Goal: Task Accomplishment & Management: Use online tool/utility

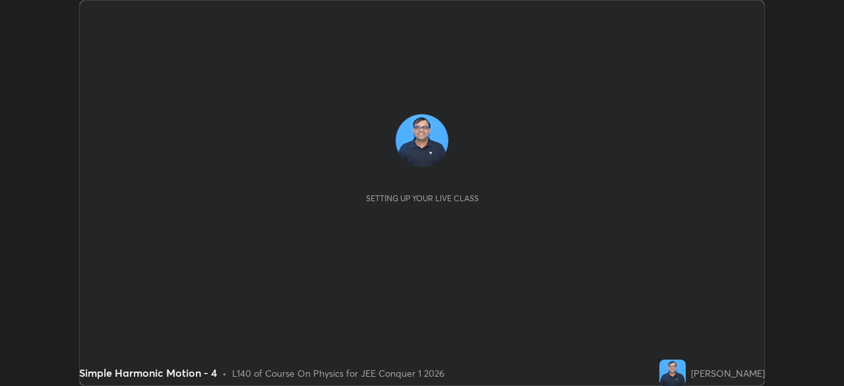
scroll to position [386, 844]
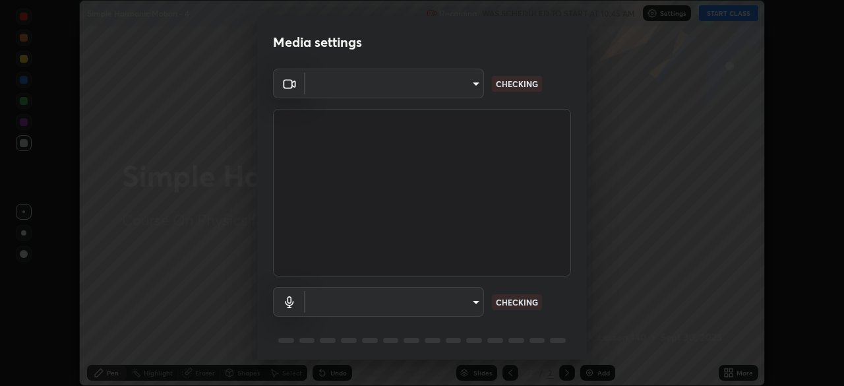
type input "5b0ce39d11be3a435715daab6ad7fa25508616855f5d18a60cdf0faa8df0ce2b"
click at [463, 305] on body "Erase all Simple Harmonic Motion - 4 Recording WAS SCHEDULED TO START AT 10:45 …" at bounding box center [422, 193] width 844 height 386
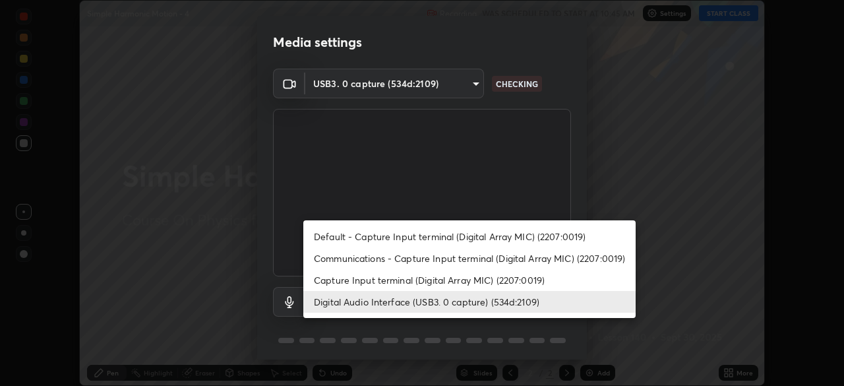
click at [442, 280] on li "Capture Input terminal (Digital Array MIC) (2207:0019)" at bounding box center [469, 280] width 332 height 22
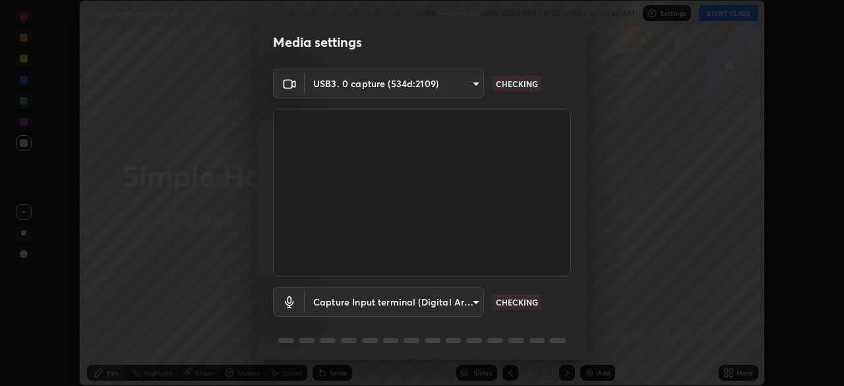
click at [462, 304] on body "Erase all Simple Harmonic Motion - 4 Recording WAS SCHEDULED TO START AT 10:45 …" at bounding box center [422, 193] width 844 height 386
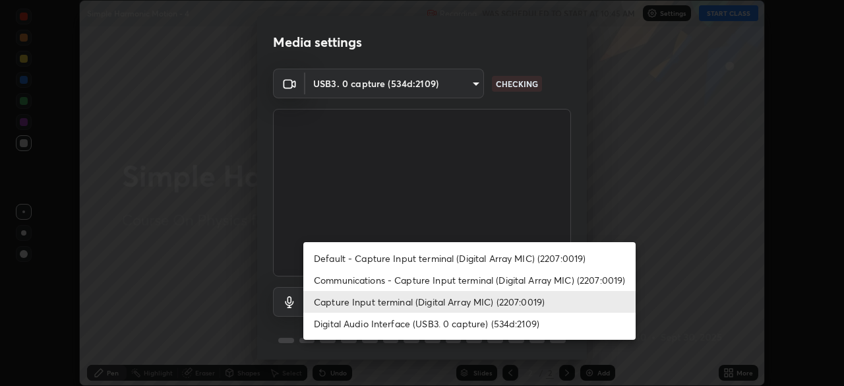
click at [445, 321] on li "Digital Audio Interface (USB3. 0 capture) (534d:2109)" at bounding box center [469, 324] width 332 height 22
type input "a1042adff76ea4b5505a52ff3a0232de4086f7e529f4609d60403d5288817579"
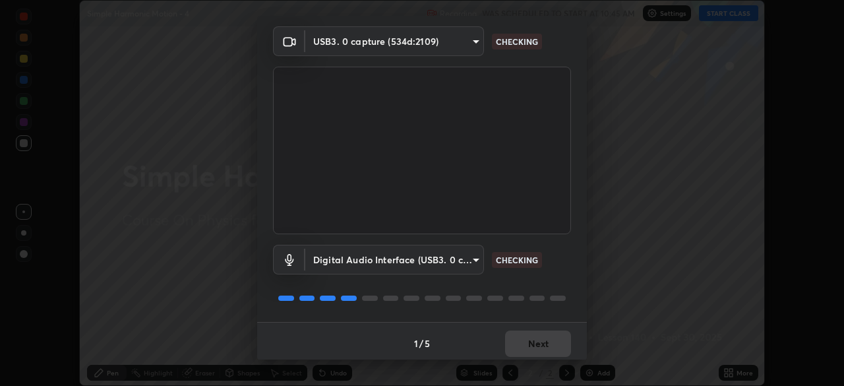
scroll to position [47, 0]
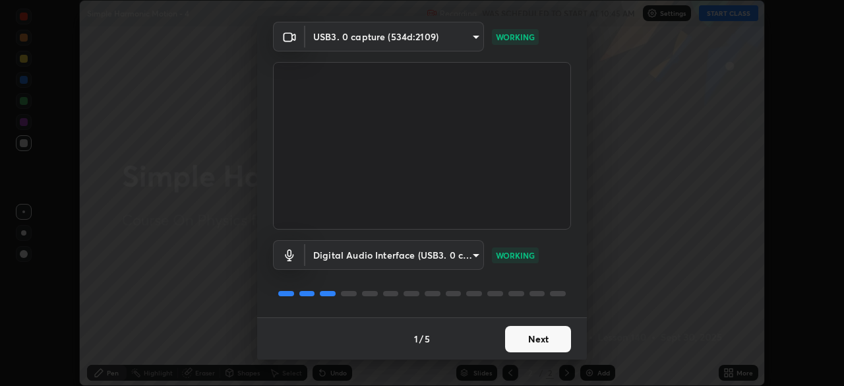
click at [531, 338] on button "Next" at bounding box center [538, 339] width 66 height 26
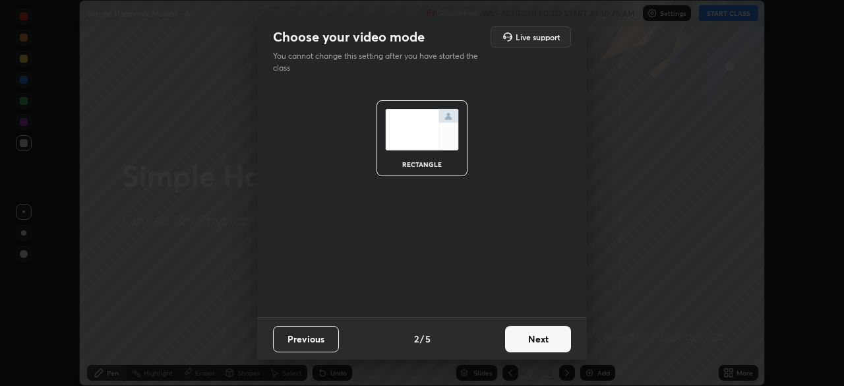
click at [543, 338] on button "Next" at bounding box center [538, 339] width 66 height 26
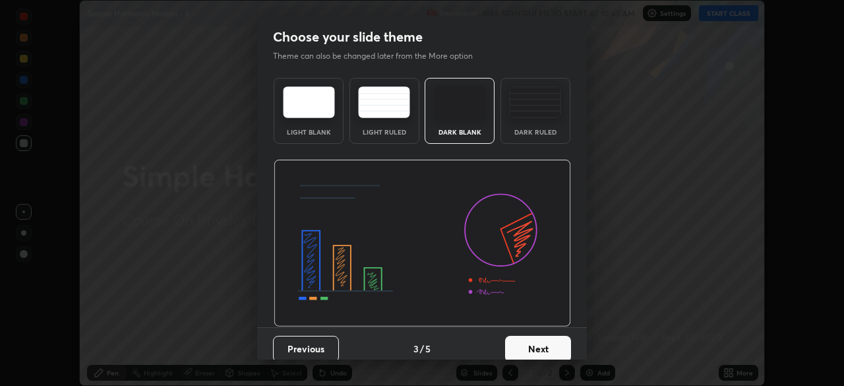
click at [560, 338] on button "Next" at bounding box center [538, 349] width 66 height 26
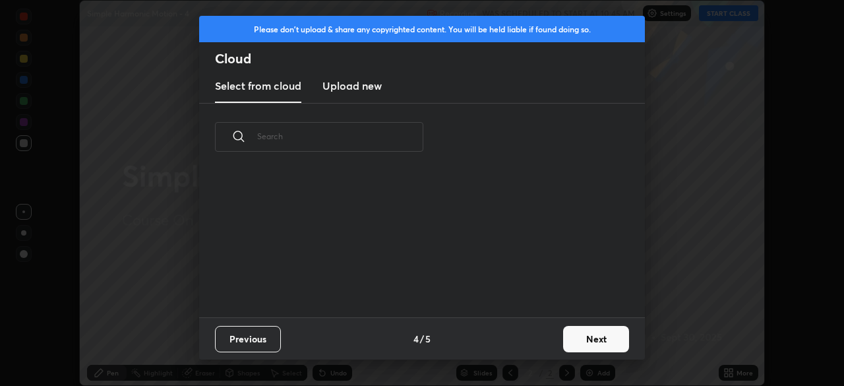
click at [592, 333] on button "Next" at bounding box center [596, 339] width 66 height 26
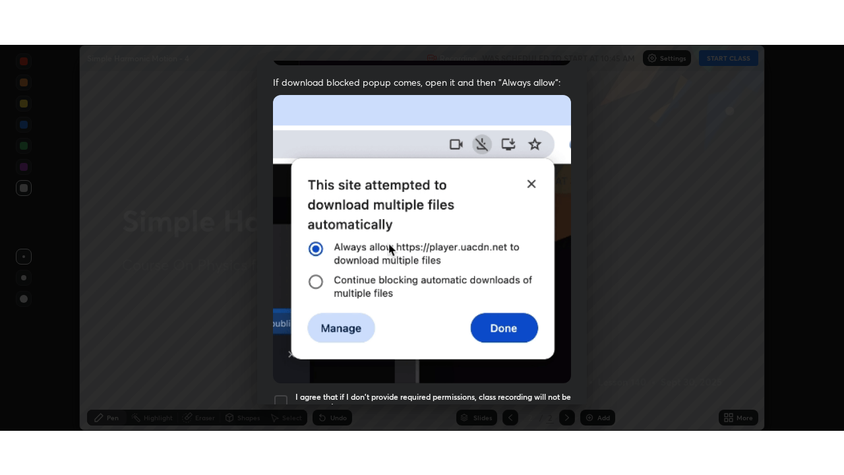
scroll to position [316, 0]
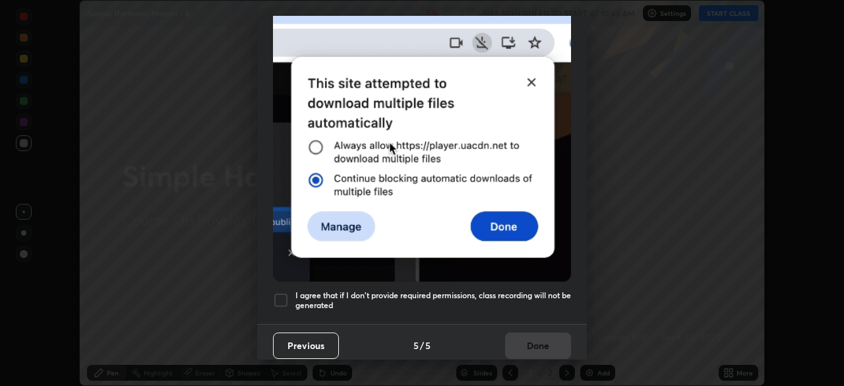
click at [286, 295] on div at bounding box center [281, 300] width 16 height 16
click at [547, 338] on button "Done" at bounding box center [538, 345] width 66 height 26
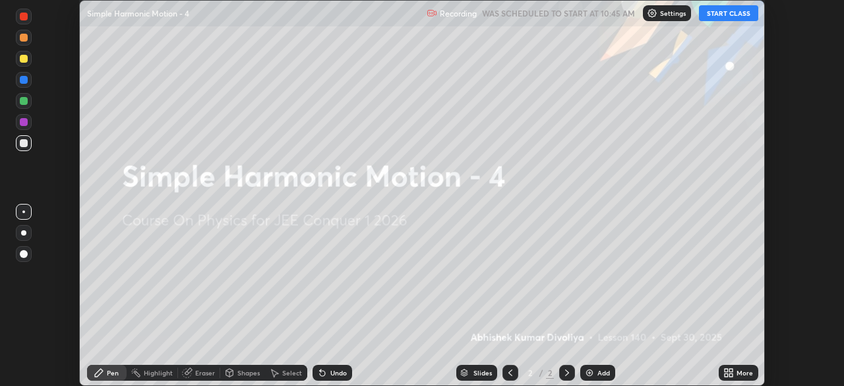
click at [735, 373] on div "More" at bounding box center [739, 373] width 40 height 16
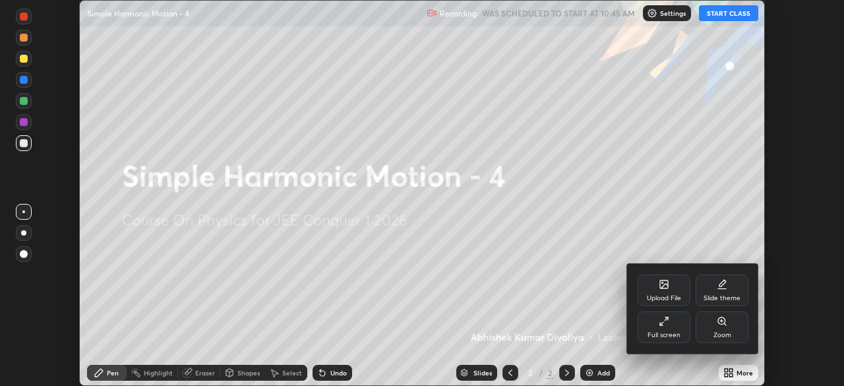
click at [669, 332] on div "Full screen" at bounding box center [664, 335] width 33 height 7
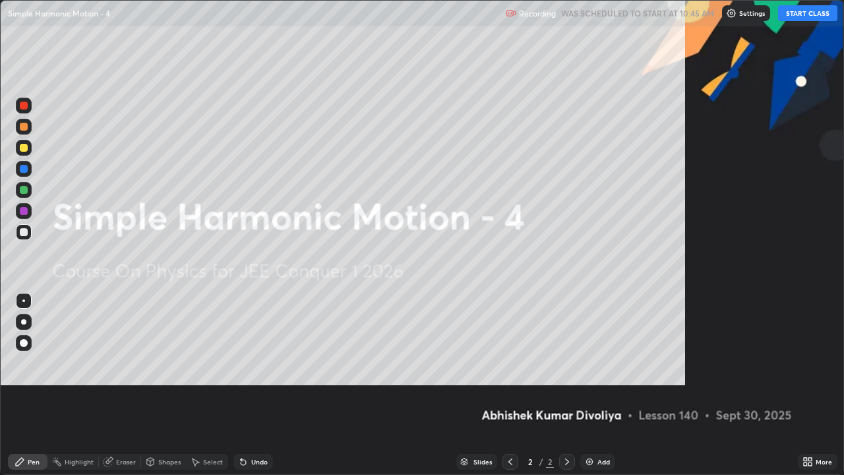
scroll to position [475, 844]
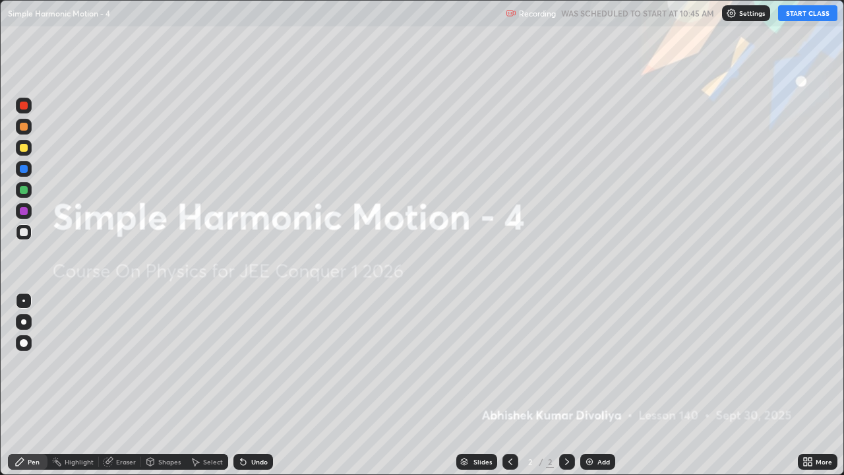
click at [807, 15] on button "START CLASS" at bounding box center [807, 13] width 59 height 16
click at [594, 385] on div "Add" at bounding box center [597, 462] width 35 height 16
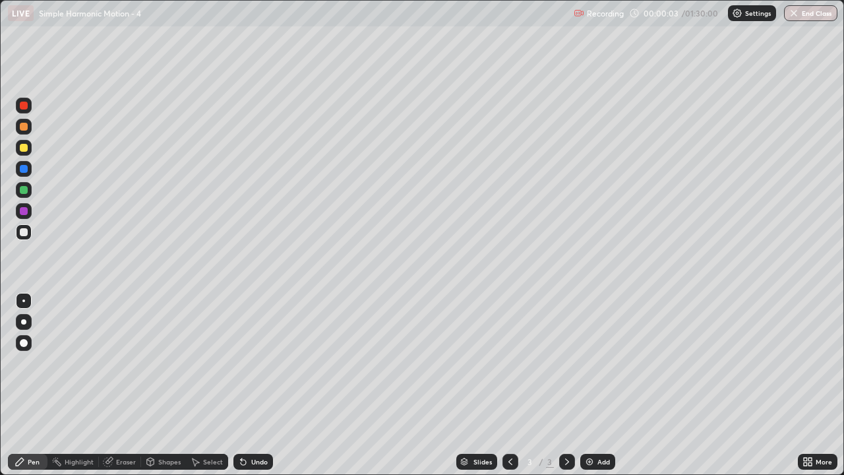
click at [25, 340] on div at bounding box center [24, 343] width 8 height 8
click at [24, 149] on div at bounding box center [24, 148] width 8 height 8
click at [24, 233] on div at bounding box center [24, 232] width 8 height 8
click at [24, 191] on div at bounding box center [24, 190] width 8 height 8
click at [160, 385] on div "Shapes" at bounding box center [169, 461] width 22 height 7
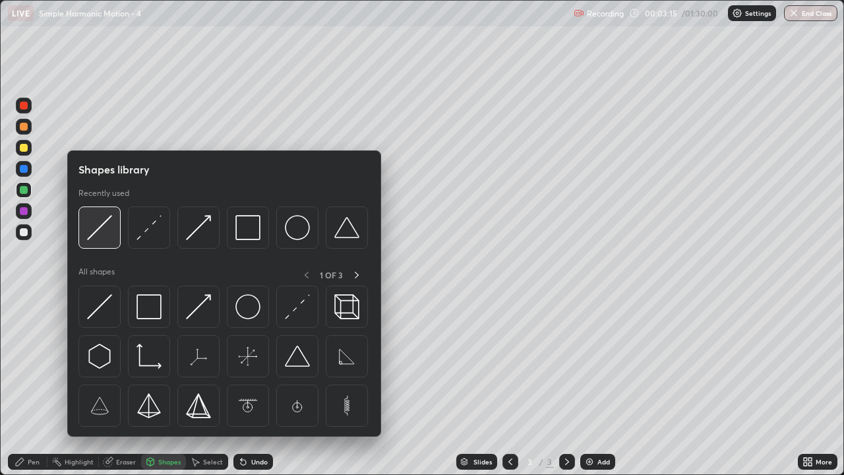
click at [103, 242] on div at bounding box center [99, 227] width 42 height 42
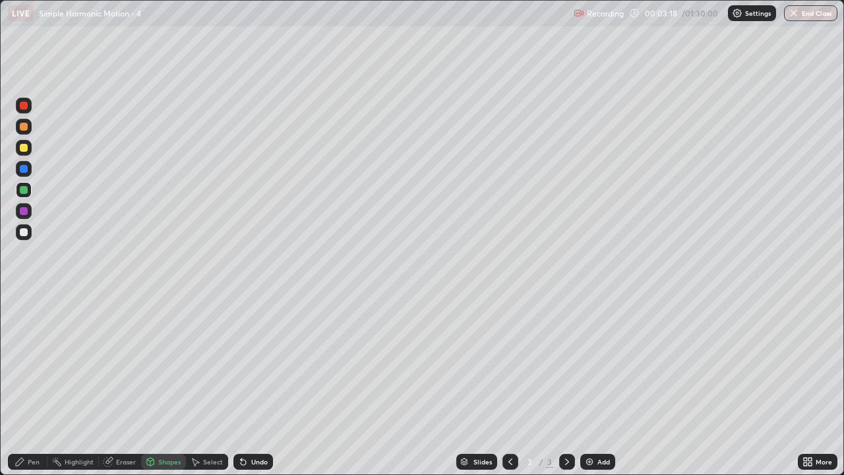
click at [31, 385] on div "Pen" at bounding box center [34, 461] width 12 height 7
click at [17, 236] on div at bounding box center [24, 232] width 16 height 16
click at [27, 146] on div at bounding box center [24, 148] width 8 height 8
click at [164, 385] on div "Shapes" at bounding box center [169, 461] width 22 height 7
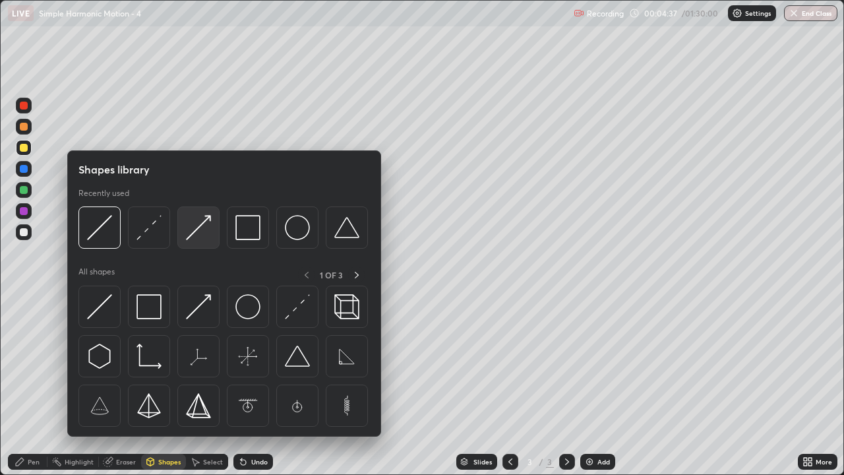
click at [196, 234] on img at bounding box center [198, 227] width 25 height 25
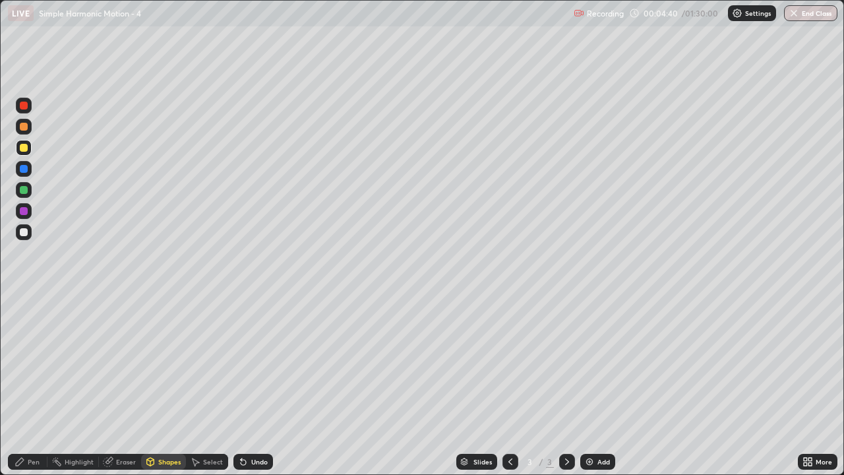
click at [33, 385] on div "Pen" at bounding box center [34, 461] width 12 height 7
click at [24, 214] on div at bounding box center [24, 211] width 8 height 8
click at [24, 232] on div at bounding box center [24, 232] width 8 height 8
click at [22, 127] on div at bounding box center [24, 127] width 8 height 8
click at [22, 233] on div at bounding box center [24, 232] width 8 height 8
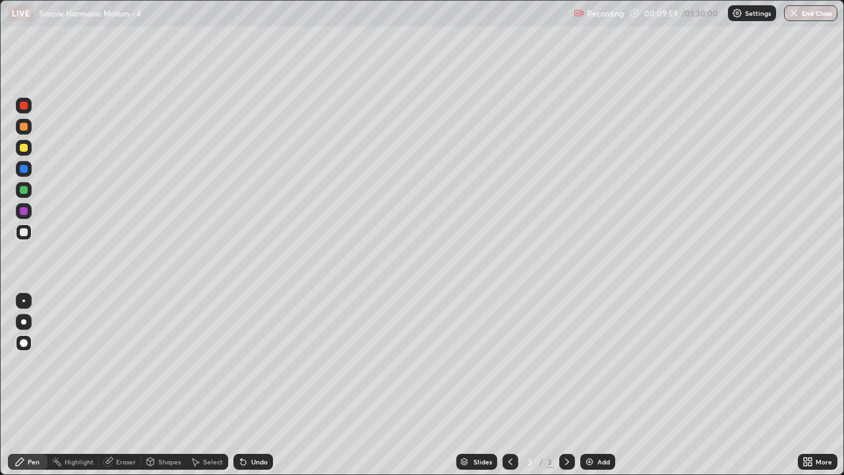
click at [22, 150] on div at bounding box center [24, 148] width 8 height 8
click at [29, 230] on div at bounding box center [24, 232] width 16 height 16
click at [589, 385] on div "Add" at bounding box center [597, 462] width 35 height 16
click at [26, 189] on div at bounding box center [24, 190] width 8 height 8
click at [22, 232] on div at bounding box center [24, 232] width 8 height 8
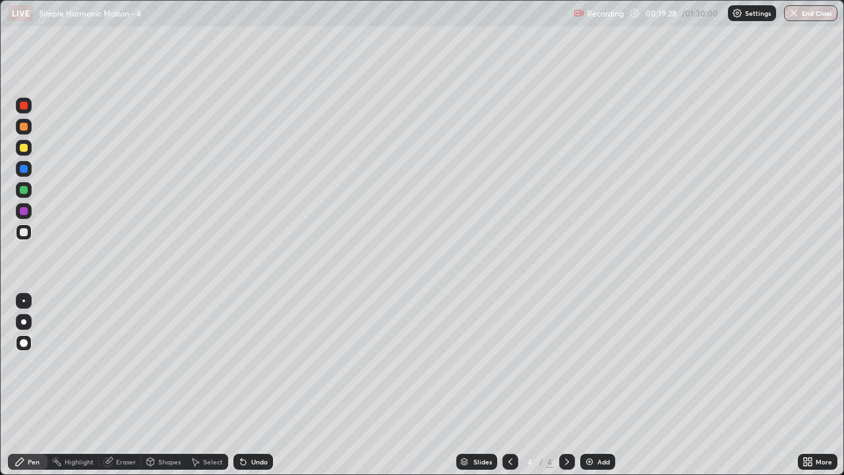
click at [26, 148] on div at bounding box center [24, 148] width 8 height 8
click at [27, 187] on div at bounding box center [24, 190] width 8 height 8
click at [588, 385] on img at bounding box center [589, 461] width 11 height 11
click at [24, 150] on div at bounding box center [24, 148] width 8 height 8
click at [255, 385] on div "Undo" at bounding box center [259, 461] width 16 height 7
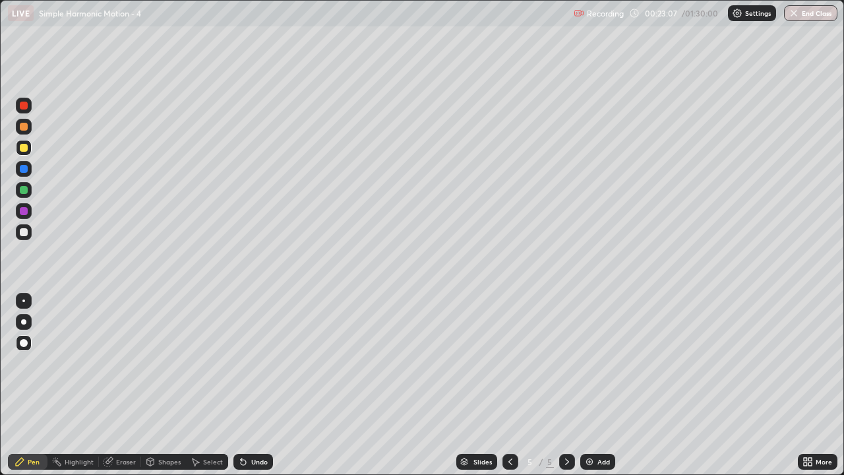
click at [251, 385] on div "Undo" at bounding box center [259, 461] width 16 height 7
click at [128, 385] on div "Eraser" at bounding box center [126, 461] width 20 height 7
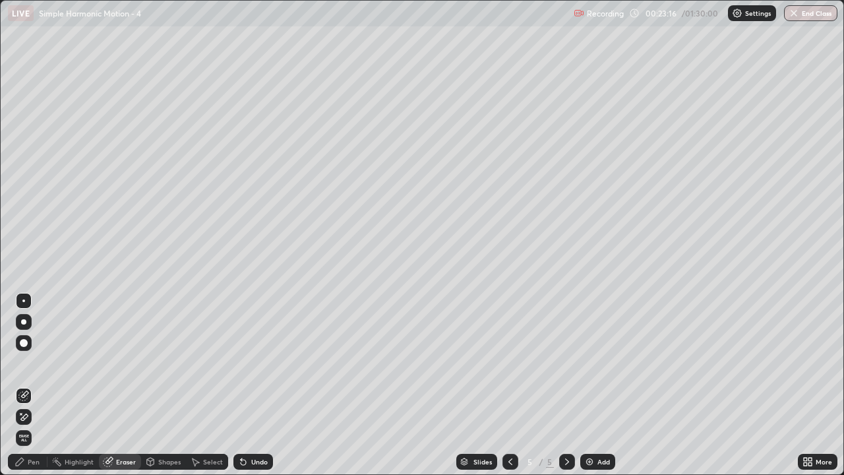
click at [40, 385] on div "Pen" at bounding box center [28, 462] width 40 height 16
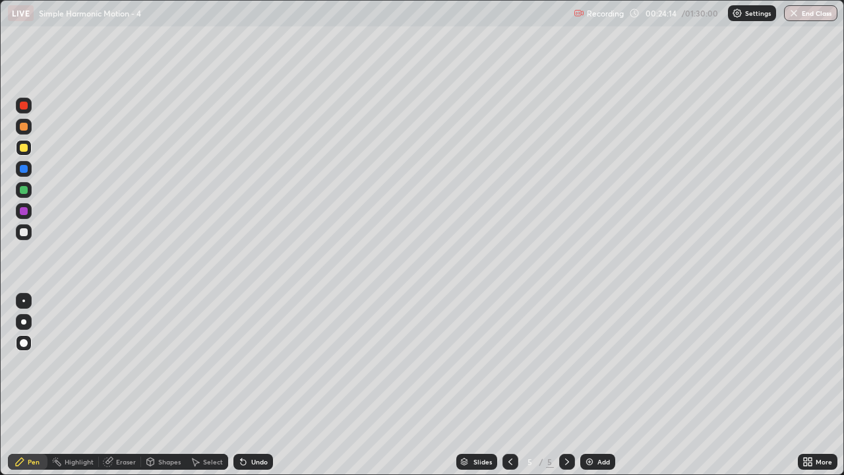
click at [708, 385] on div "Slides 5 / 5 Add" at bounding box center [535, 462] width 525 height 26
click at [24, 232] on div at bounding box center [24, 232] width 8 height 8
click at [588, 385] on img at bounding box center [589, 461] width 11 height 11
click at [26, 146] on div at bounding box center [24, 148] width 8 height 8
click at [23, 237] on div at bounding box center [24, 232] width 16 height 16
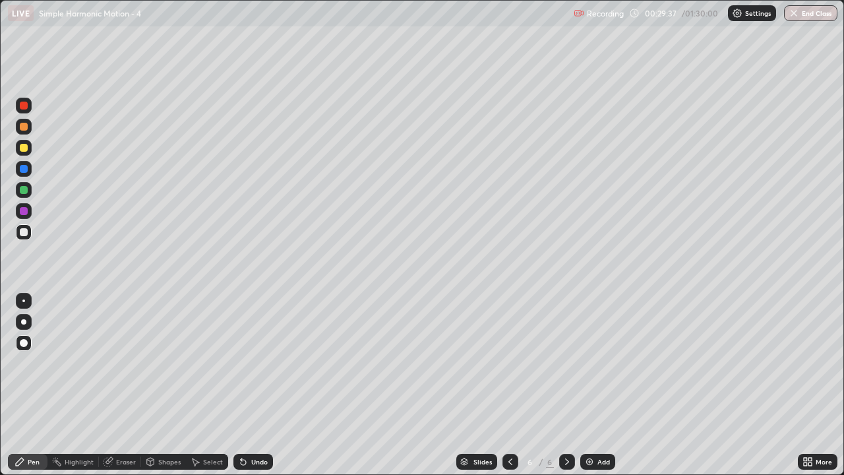
click at [24, 192] on div at bounding box center [24, 190] width 8 height 8
click at [160, 385] on div "Shapes" at bounding box center [163, 462] width 45 height 16
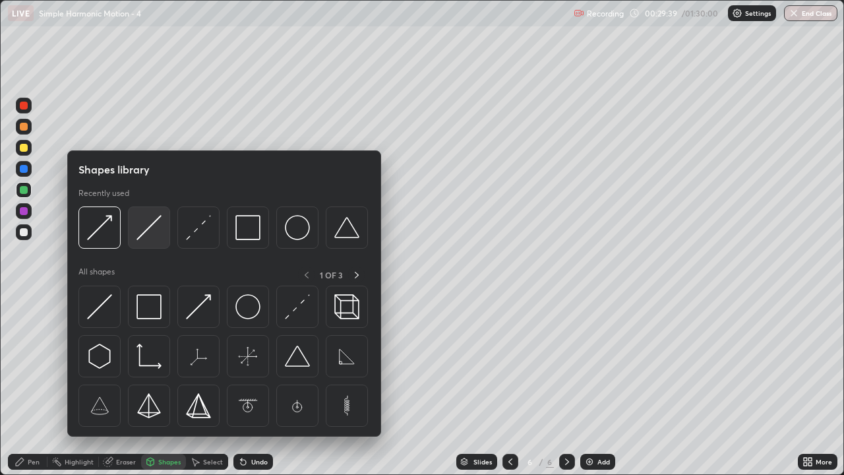
click at [151, 233] on img at bounding box center [149, 227] width 25 height 25
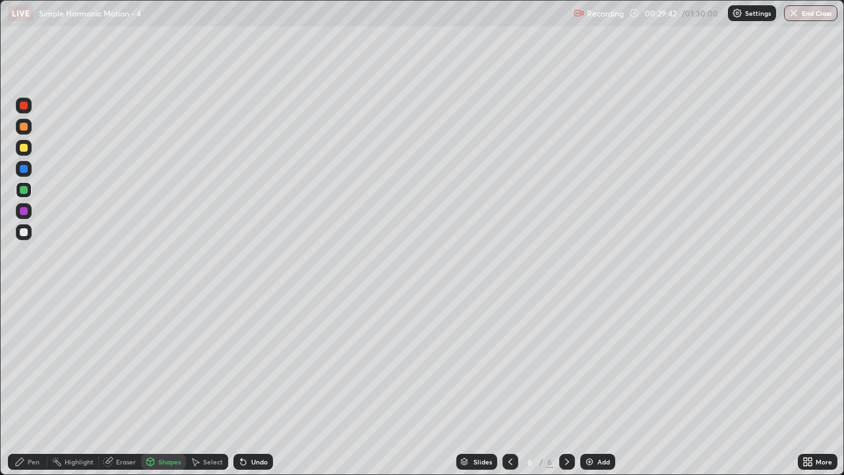
click at [35, 385] on div "Pen" at bounding box center [28, 462] width 40 height 16
click at [24, 148] on div at bounding box center [24, 148] width 8 height 8
click at [251, 385] on div "Undo" at bounding box center [259, 461] width 16 height 7
click at [255, 385] on div "Undo" at bounding box center [259, 461] width 16 height 7
click at [257, 385] on div "Undo" at bounding box center [259, 461] width 16 height 7
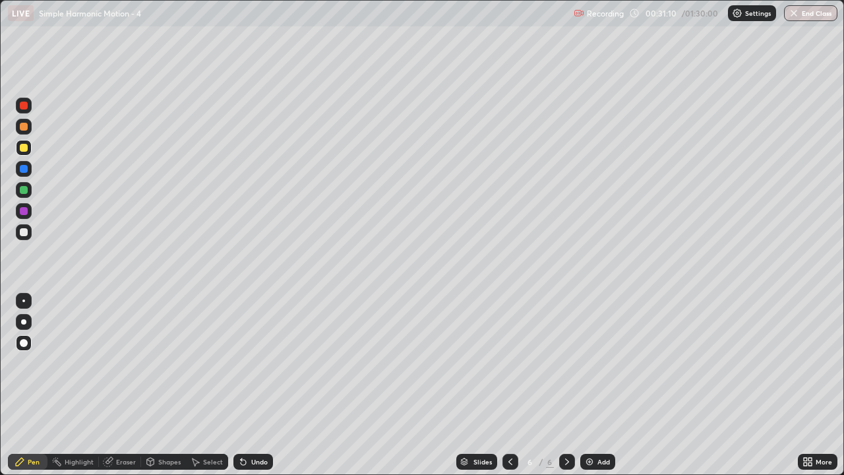
click at [259, 385] on div "Undo" at bounding box center [259, 461] width 16 height 7
click at [259, 385] on div "Undo" at bounding box center [253, 462] width 40 height 16
click at [257, 385] on div "Undo" at bounding box center [253, 462] width 40 height 16
click at [259, 385] on div "Undo" at bounding box center [253, 462] width 40 height 16
click at [256, 385] on div "Undo" at bounding box center [253, 462] width 40 height 16
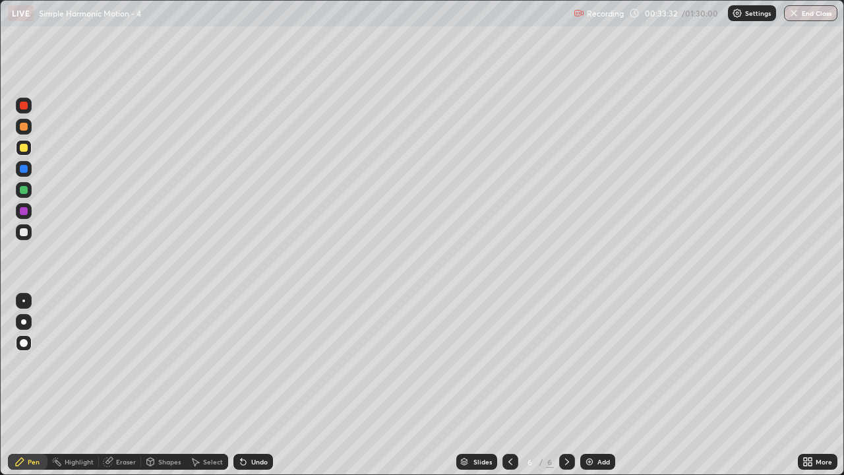
click at [594, 385] on div "Add" at bounding box center [597, 462] width 35 height 16
click at [27, 230] on div at bounding box center [24, 232] width 8 height 8
click at [25, 193] on div at bounding box center [24, 190] width 8 height 8
click at [175, 385] on div "Shapes" at bounding box center [169, 461] width 22 height 7
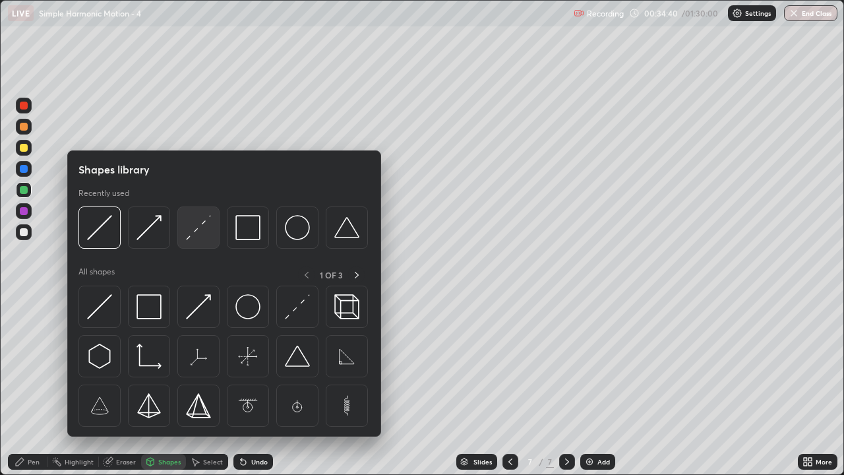
click at [200, 235] on img at bounding box center [198, 227] width 25 height 25
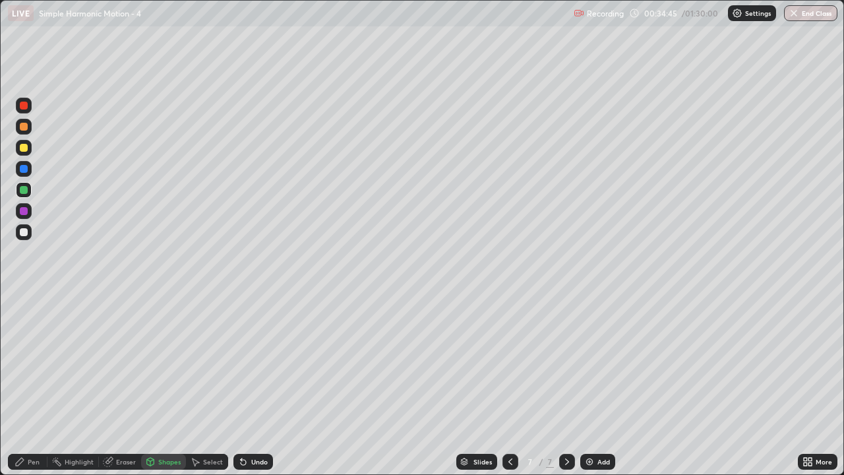
click at [22, 144] on div at bounding box center [24, 148] width 8 height 8
click at [34, 385] on div "Pen" at bounding box center [34, 461] width 12 height 7
click at [24, 233] on div at bounding box center [24, 232] width 8 height 8
click at [249, 385] on div "Undo" at bounding box center [253, 462] width 40 height 16
click at [259, 385] on div "Undo" at bounding box center [259, 461] width 16 height 7
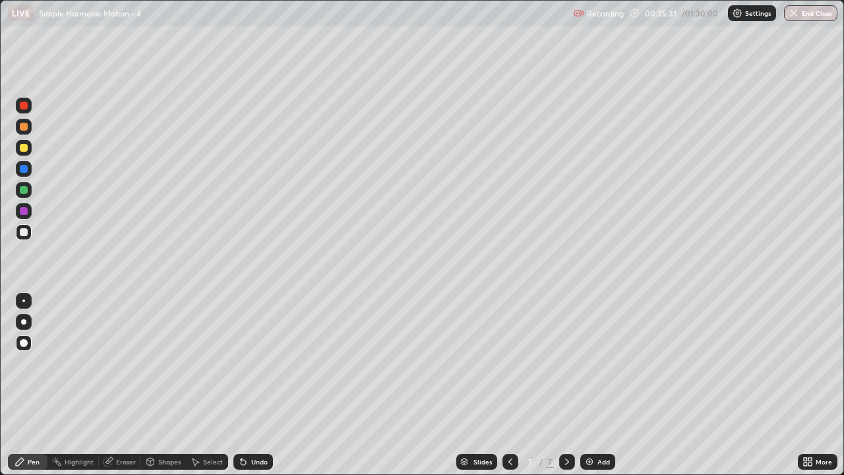
click at [257, 385] on div "Undo" at bounding box center [259, 461] width 16 height 7
click at [246, 385] on icon at bounding box center [243, 461] width 11 height 11
click at [24, 149] on div at bounding box center [24, 148] width 8 height 8
click at [27, 191] on div at bounding box center [24, 190] width 8 height 8
click at [251, 385] on div "Undo" at bounding box center [259, 461] width 16 height 7
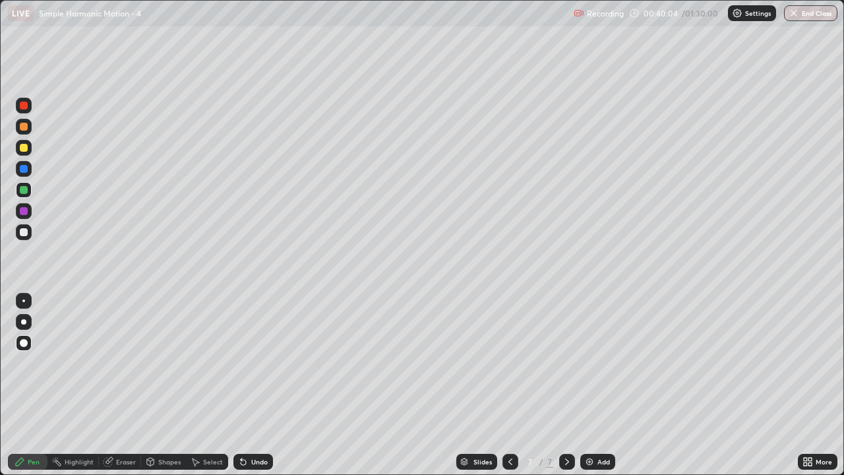
click at [590, 385] on div "Add" at bounding box center [597, 462] width 35 height 16
click at [23, 237] on div at bounding box center [24, 232] width 16 height 16
click at [24, 128] on div at bounding box center [24, 127] width 8 height 8
click at [26, 193] on div at bounding box center [24, 190] width 8 height 8
click at [26, 234] on div at bounding box center [24, 232] width 8 height 8
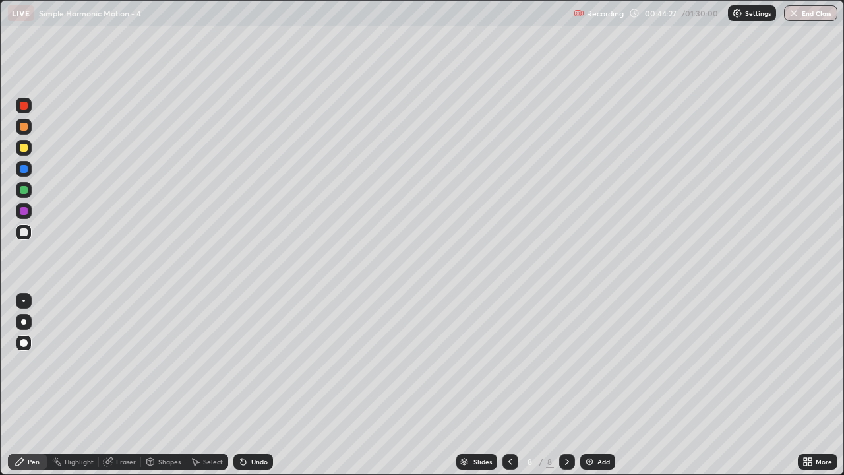
click at [259, 385] on div "Undo" at bounding box center [259, 461] width 16 height 7
click at [24, 148] on div at bounding box center [24, 148] width 8 height 8
click at [588, 385] on img at bounding box center [589, 461] width 11 height 11
click at [164, 385] on div "Shapes" at bounding box center [169, 461] width 22 height 7
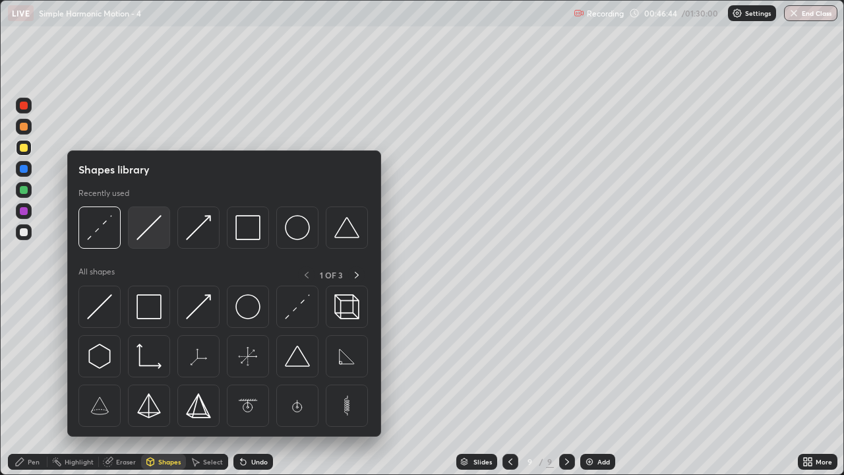
click at [156, 240] on img at bounding box center [149, 227] width 25 height 25
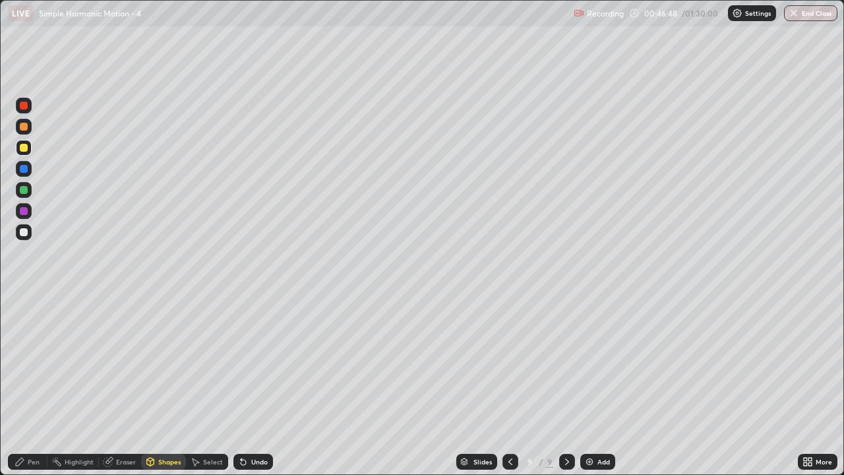
click at [35, 385] on div "Pen" at bounding box center [34, 461] width 12 height 7
click at [27, 233] on div at bounding box center [24, 232] width 8 height 8
click at [25, 191] on div at bounding box center [24, 190] width 8 height 8
click at [249, 385] on div "Undo" at bounding box center [253, 462] width 40 height 16
click at [20, 129] on div at bounding box center [24, 127] width 8 height 8
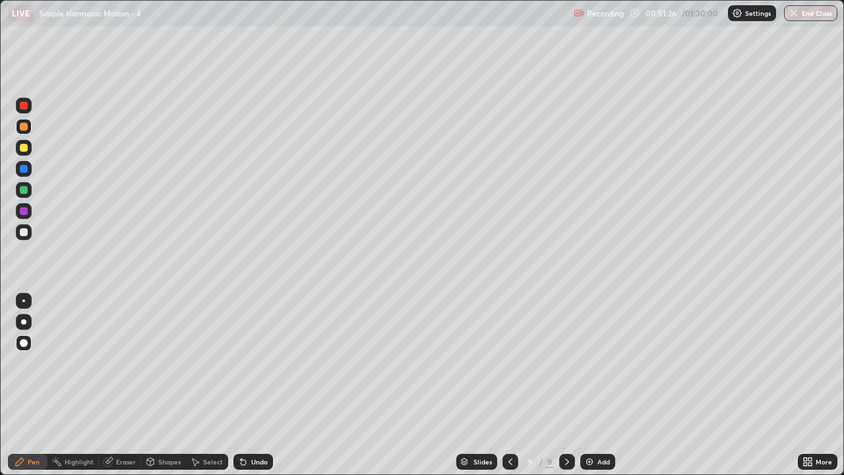
click at [162, 385] on div "Shapes" at bounding box center [169, 461] width 22 height 7
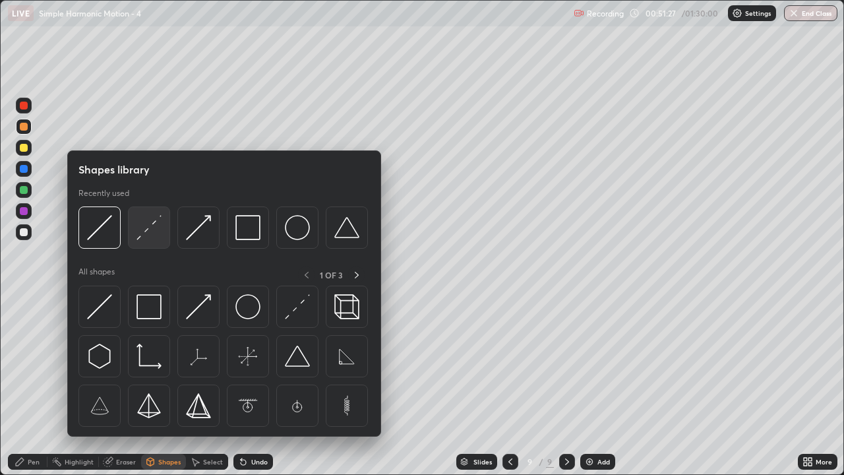
click at [157, 241] on div at bounding box center [149, 227] width 42 height 42
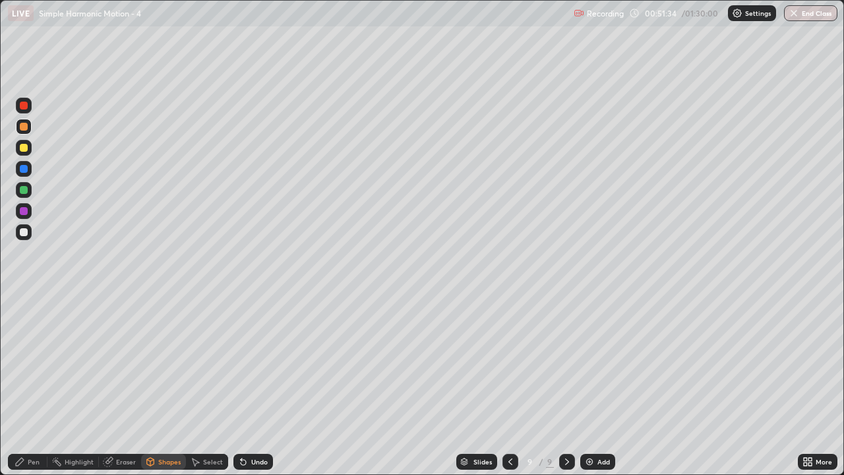
click at [36, 385] on div "Pen" at bounding box center [34, 461] width 12 height 7
click at [22, 235] on div at bounding box center [24, 232] width 8 height 8
click at [172, 385] on div "Shapes" at bounding box center [169, 461] width 22 height 7
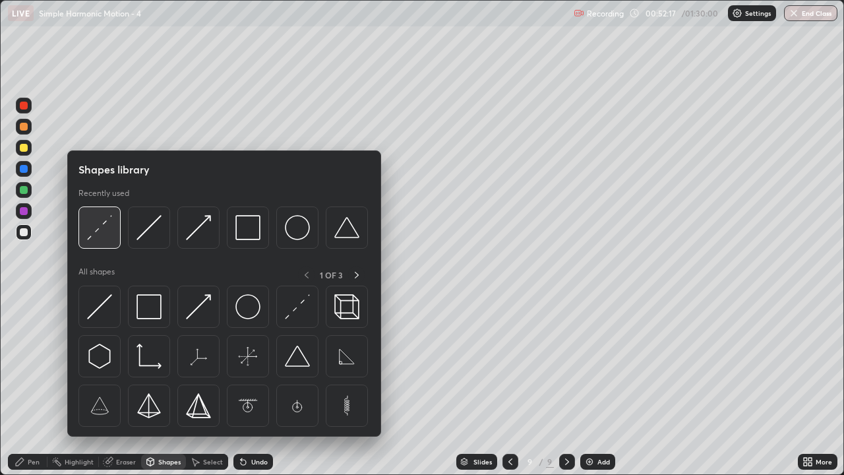
click at [108, 239] on img at bounding box center [99, 227] width 25 height 25
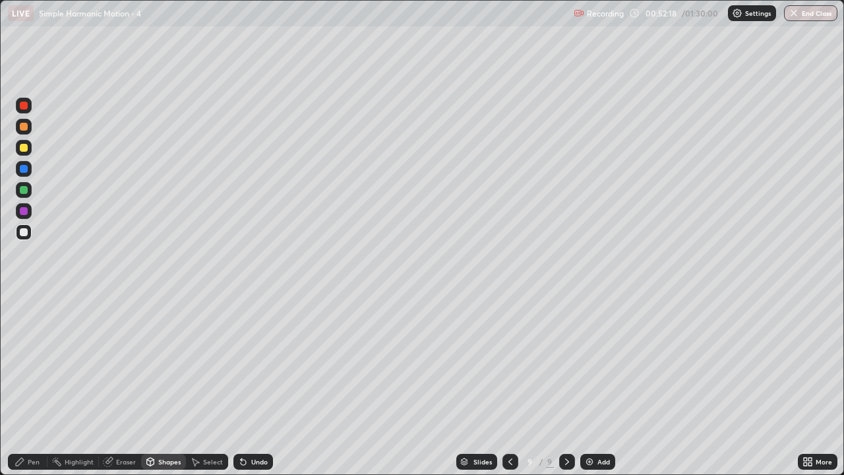
click at [21, 190] on div at bounding box center [24, 190] width 8 height 8
click at [259, 385] on div "Undo" at bounding box center [259, 461] width 16 height 7
click at [38, 385] on div "Pen" at bounding box center [34, 461] width 12 height 7
click at [21, 128] on div at bounding box center [24, 127] width 8 height 8
click at [22, 152] on div at bounding box center [24, 148] width 16 height 16
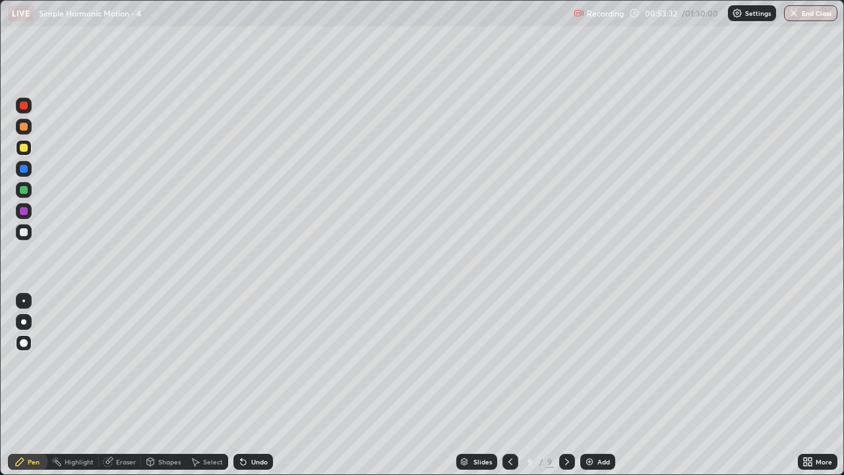
click at [169, 385] on div "Shapes" at bounding box center [169, 461] width 22 height 7
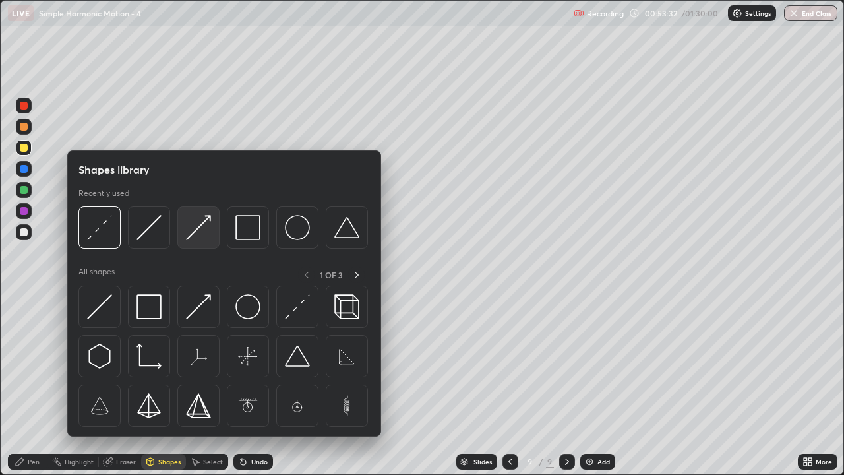
click at [197, 242] on div at bounding box center [198, 227] width 42 height 42
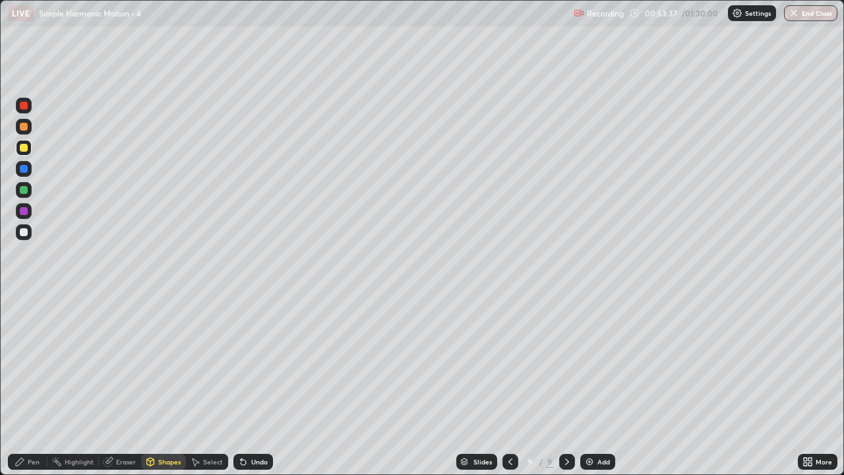
click at [255, 385] on div "Undo" at bounding box center [259, 461] width 16 height 7
click at [28, 385] on div "Pen" at bounding box center [34, 461] width 12 height 7
click at [22, 235] on div at bounding box center [24, 232] width 8 height 8
click at [259, 385] on div "Undo" at bounding box center [259, 461] width 16 height 7
click at [24, 195] on div at bounding box center [24, 190] width 16 height 16
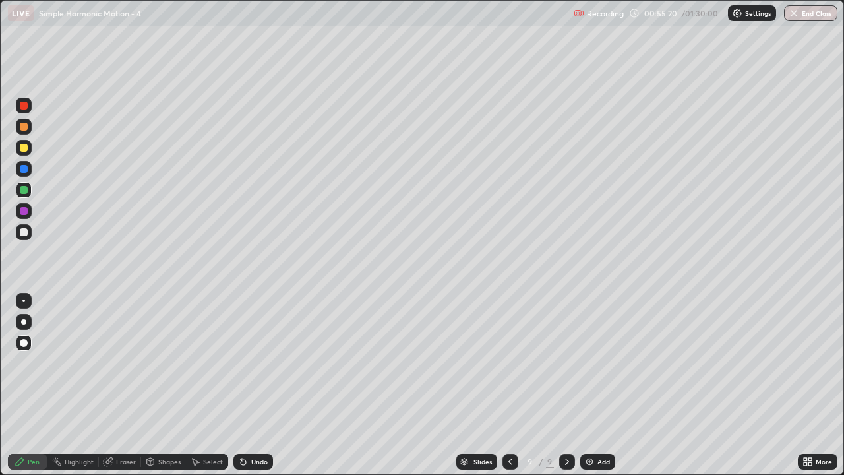
click at [29, 132] on div at bounding box center [24, 127] width 16 height 16
click at [26, 197] on div at bounding box center [24, 190] width 16 height 16
click at [590, 385] on div "Add" at bounding box center [597, 462] width 35 height 16
click at [24, 149] on div at bounding box center [24, 148] width 8 height 8
click at [167, 385] on div "Shapes" at bounding box center [169, 461] width 22 height 7
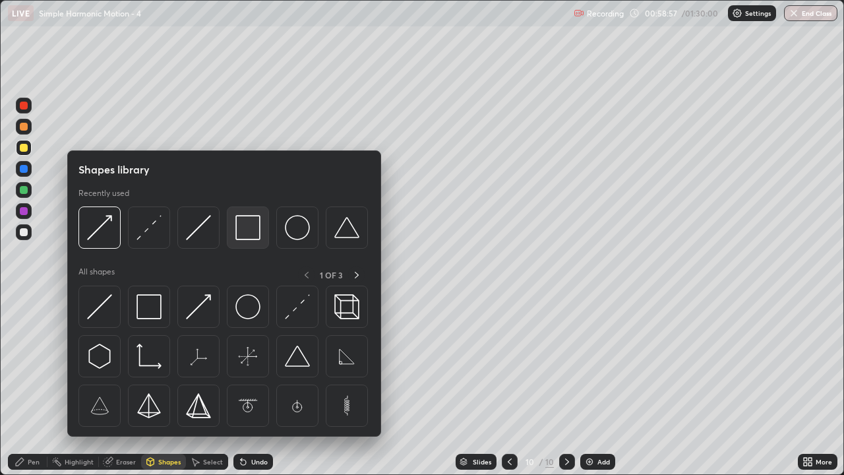
click at [245, 233] on img at bounding box center [247, 227] width 25 height 25
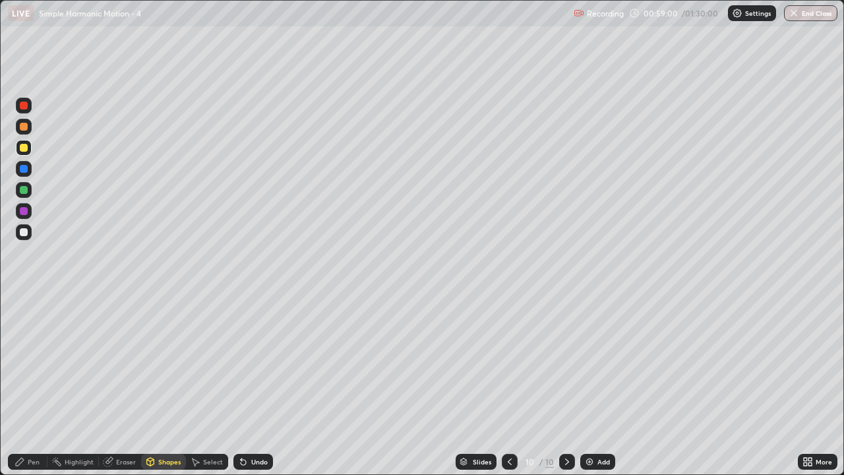
click at [34, 385] on div "Pen" at bounding box center [34, 461] width 12 height 7
click at [25, 234] on div at bounding box center [24, 232] width 8 height 8
click at [586, 385] on img at bounding box center [589, 461] width 11 height 11
click at [507, 385] on div at bounding box center [511, 462] width 16 height 16
click at [256, 385] on div "Undo" at bounding box center [259, 461] width 16 height 7
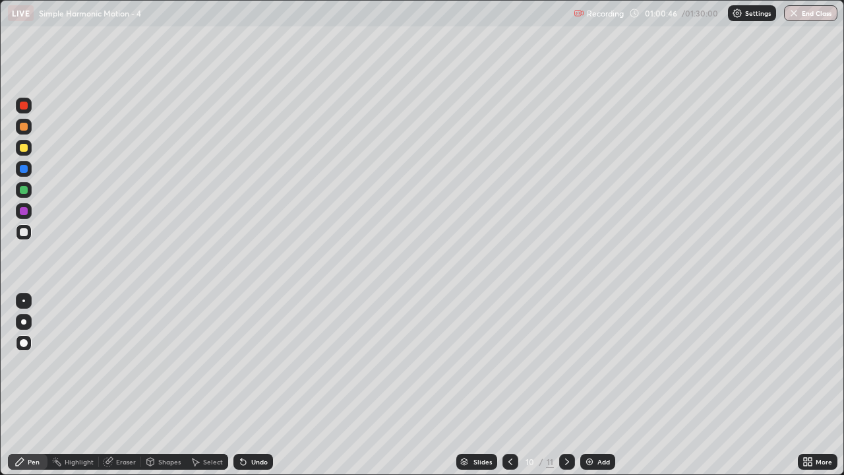
click at [263, 385] on div "Undo" at bounding box center [259, 461] width 16 height 7
click at [257, 385] on div "Undo" at bounding box center [259, 461] width 16 height 7
click at [259, 385] on div "Undo" at bounding box center [259, 461] width 16 height 7
click at [251, 385] on div "Undo" at bounding box center [259, 461] width 16 height 7
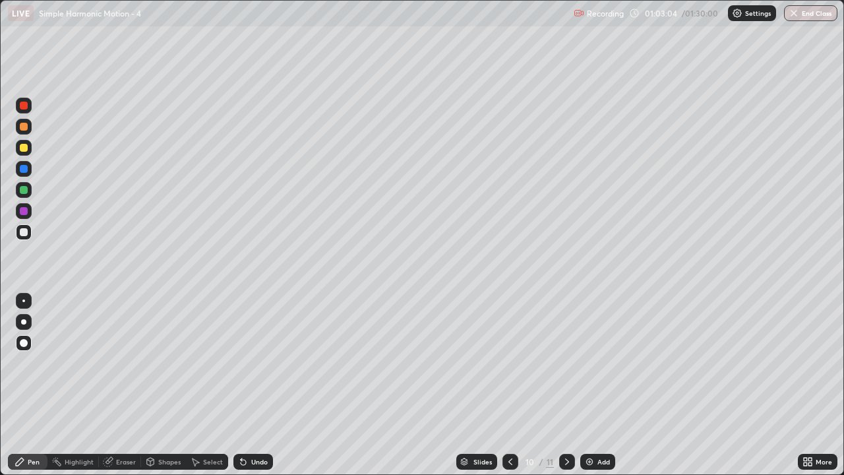
click at [166, 385] on div "Shapes" at bounding box center [169, 461] width 22 height 7
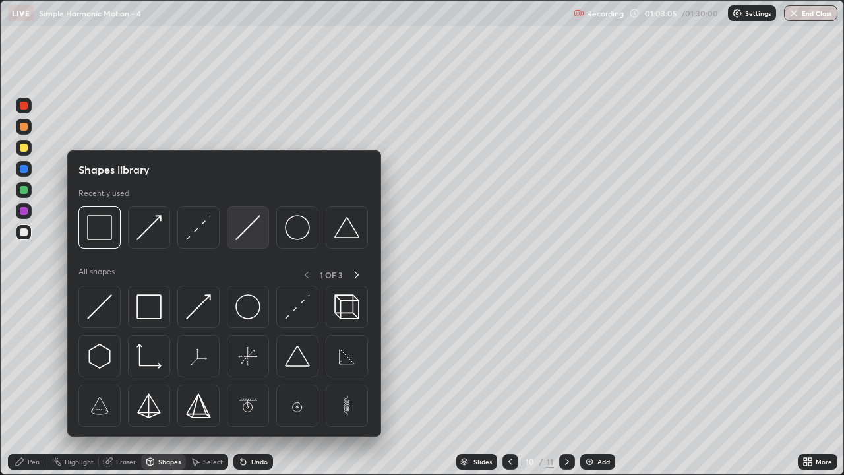
click at [250, 219] on img at bounding box center [247, 227] width 25 height 25
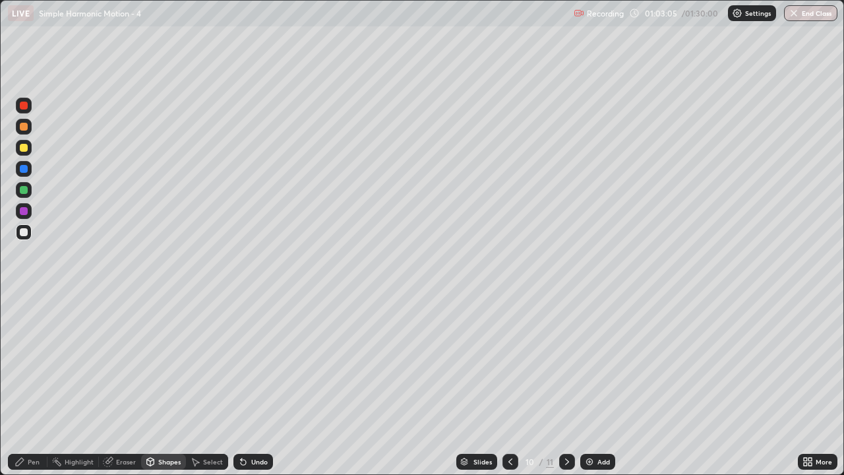
click at [29, 129] on div at bounding box center [24, 127] width 16 height 16
click at [38, 385] on div "Pen" at bounding box center [28, 462] width 40 height 16
click at [25, 192] on div at bounding box center [24, 190] width 8 height 8
click at [24, 234] on div at bounding box center [24, 232] width 8 height 8
click at [262, 385] on div "Undo" at bounding box center [259, 461] width 16 height 7
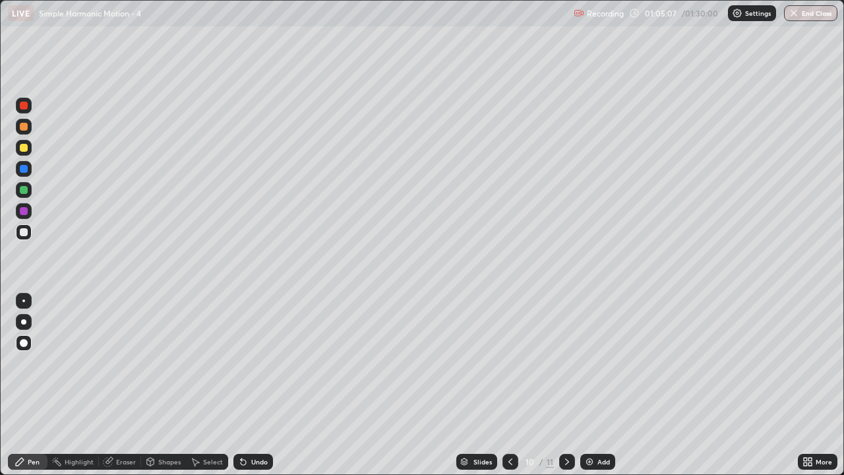
click at [251, 385] on div "Undo" at bounding box center [259, 461] width 16 height 7
click at [24, 212] on div at bounding box center [24, 211] width 8 height 8
click at [27, 146] on div at bounding box center [24, 148] width 8 height 8
click at [569, 385] on icon at bounding box center [567, 461] width 11 height 11
click at [22, 237] on div at bounding box center [24, 232] width 16 height 16
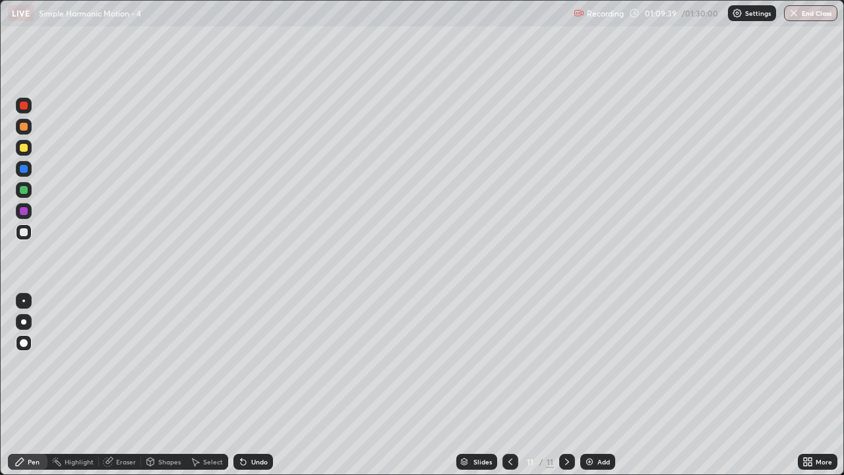
click at [24, 189] on div at bounding box center [24, 190] width 8 height 8
click at [22, 154] on div at bounding box center [24, 148] width 16 height 16
click at [24, 233] on div at bounding box center [24, 232] width 8 height 8
click at [24, 128] on div at bounding box center [24, 127] width 8 height 8
click at [259, 385] on div "Undo" at bounding box center [259, 461] width 16 height 7
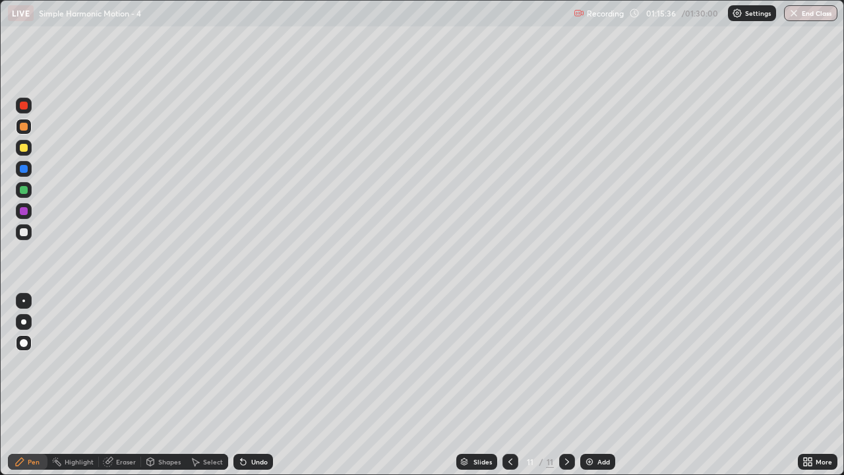
click at [594, 385] on div "Add" at bounding box center [597, 462] width 35 height 16
click at [24, 148] on div at bounding box center [24, 148] width 8 height 8
click at [26, 233] on div at bounding box center [24, 232] width 8 height 8
click at [28, 189] on div at bounding box center [24, 190] width 16 height 16
click at [24, 128] on div at bounding box center [24, 127] width 8 height 8
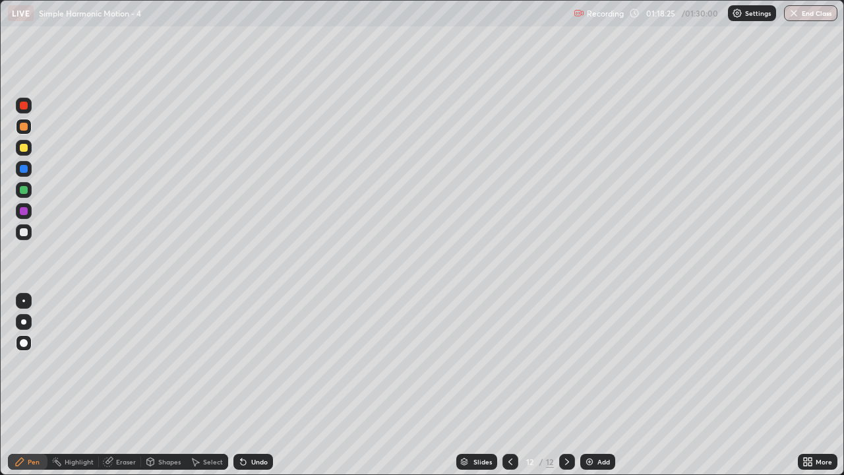
click at [21, 233] on div at bounding box center [24, 232] width 8 height 8
click at [25, 150] on div at bounding box center [24, 148] width 8 height 8
click at [587, 385] on div "Add" at bounding box center [597, 462] width 35 height 16
click at [813, 14] on button "End Class" at bounding box center [810, 13] width 53 height 16
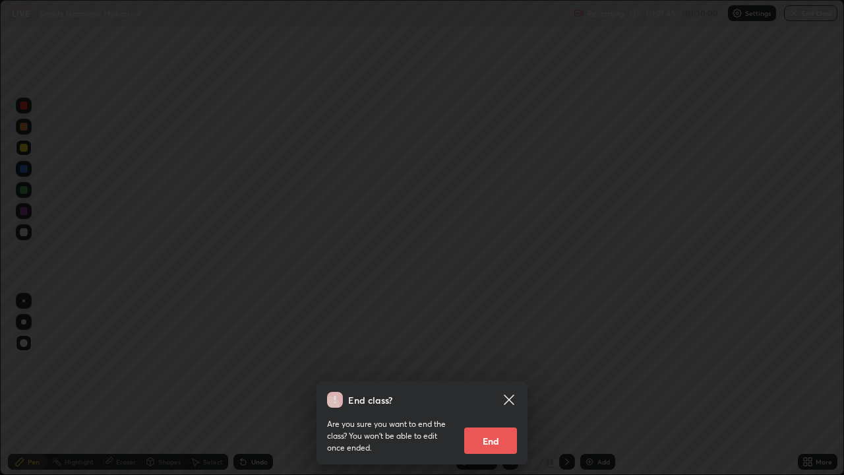
click at [506, 385] on button "End" at bounding box center [490, 440] width 53 height 26
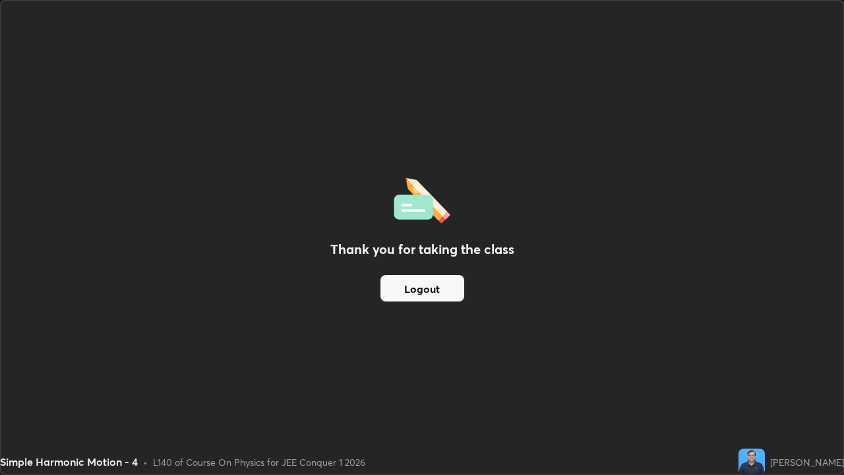
click at [441, 291] on button "Logout" at bounding box center [423, 288] width 84 height 26
click at [436, 283] on button "Logout" at bounding box center [423, 288] width 84 height 26
